Goal: Transaction & Acquisition: Download file/media

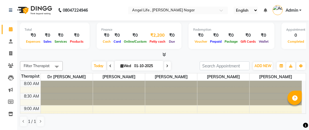
click at [154, 36] on div "₹2,200" at bounding box center [157, 35] width 19 height 7
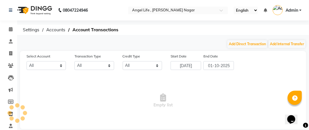
select select "4184"
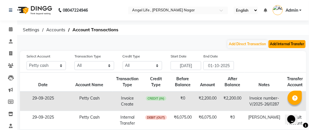
click at [279, 42] on button "Add Internal Transfer" at bounding box center [286, 44] width 37 height 8
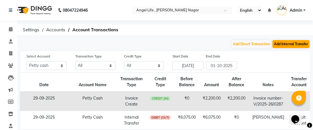
select select "internal transfer"
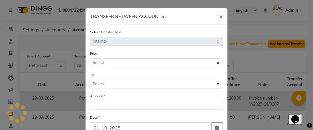
select select "4184"
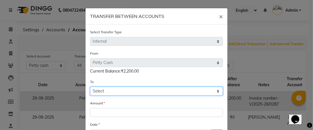
drag, startPoint x: 213, startPoint y: 87, endPoint x: 215, endPoint y: 92, distance: 5.4
click at [215, 92] on select "Select [PERSON_NAME] Cash Default Account" at bounding box center [156, 91] width 133 height 9
select select "4185"
click at [90, 87] on select "Select [PERSON_NAME] Cash Default Account" at bounding box center [156, 91] width 133 height 9
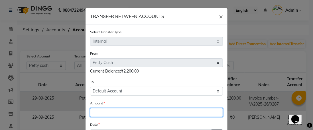
click at [154, 112] on input "number" at bounding box center [156, 112] width 133 height 9
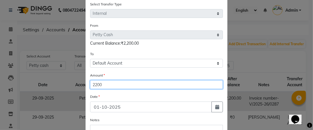
scroll to position [50, 0]
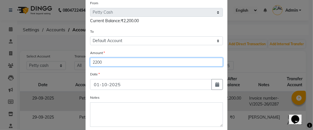
type input "2200"
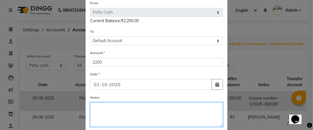
click at [120, 111] on textarea "Notes" at bounding box center [156, 115] width 133 height 25
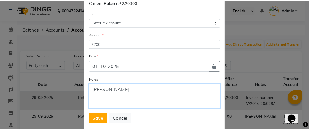
scroll to position [80, 0]
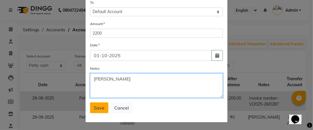
type textarea "[PERSON_NAME]"
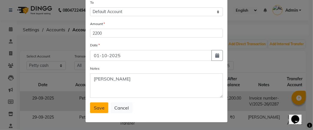
click at [90, 112] on button "Save" at bounding box center [99, 108] width 18 height 11
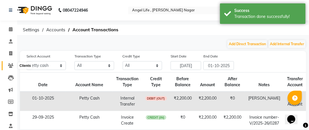
click at [9, 65] on icon at bounding box center [10, 66] width 5 height 4
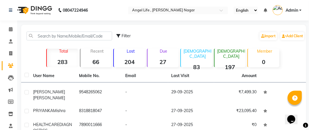
scroll to position [19, 0]
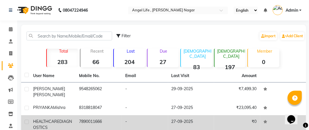
click at [46, 119] on span "HEALTHCARE" at bounding box center [46, 121] width 26 height 5
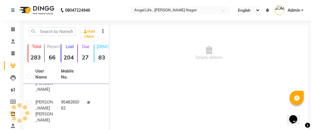
scroll to position [24, 0]
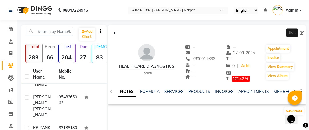
click at [301, 33] on icon at bounding box center [302, 33] width 4 height 4
select select "other"
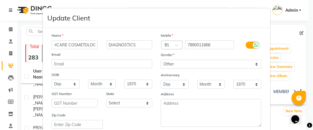
scroll to position [0, 15]
type input "HEALTHCARE COSMETOLOGY"
click at [134, 44] on input "DIAGNOSTICS" at bounding box center [129, 44] width 46 height 9
type input "D"
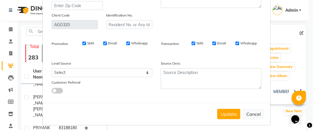
scroll to position [121, 0]
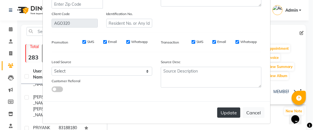
type input "& AESTHETIC"
click at [224, 113] on button "Update" at bounding box center [228, 113] width 23 height 10
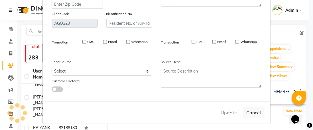
select select
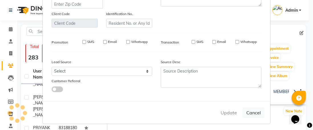
select select
checkbox input "false"
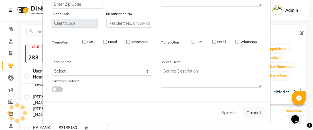
checkbox input "false"
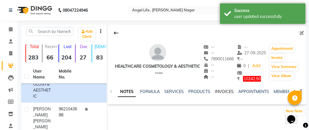
click at [222, 93] on link "INVOICES" at bounding box center [224, 91] width 19 height 5
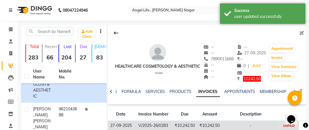
click at [194, 125] on td "₹10,242.50" at bounding box center [184, 126] width 25 height 10
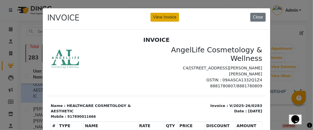
click at [161, 19] on button "View Invoice" at bounding box center [164, 17] width 28 height 9
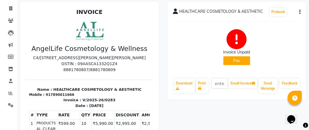
scroll to position [46, 0]
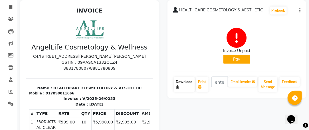
click at [183, 80] on link "Download" at bounding box center [184, 84] width 21 height 15
